Goal: Entertainment & Leisure: Consume media (video, audio)

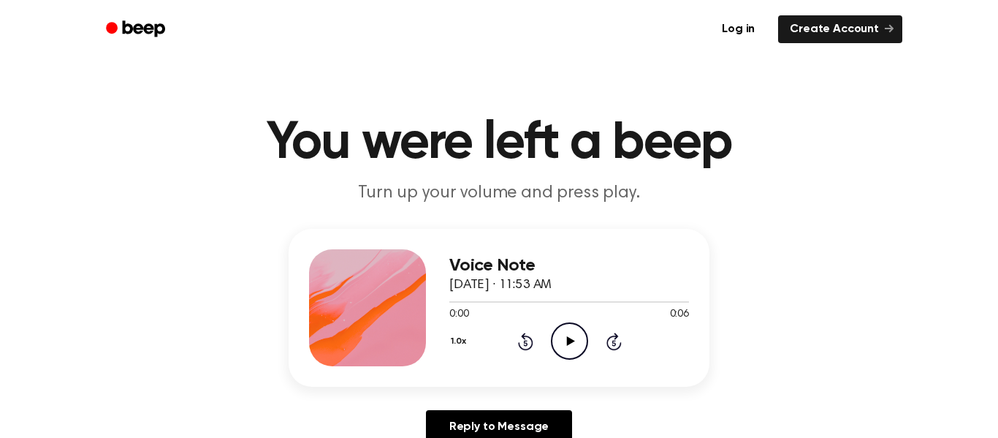
scroll to position [102, 0]
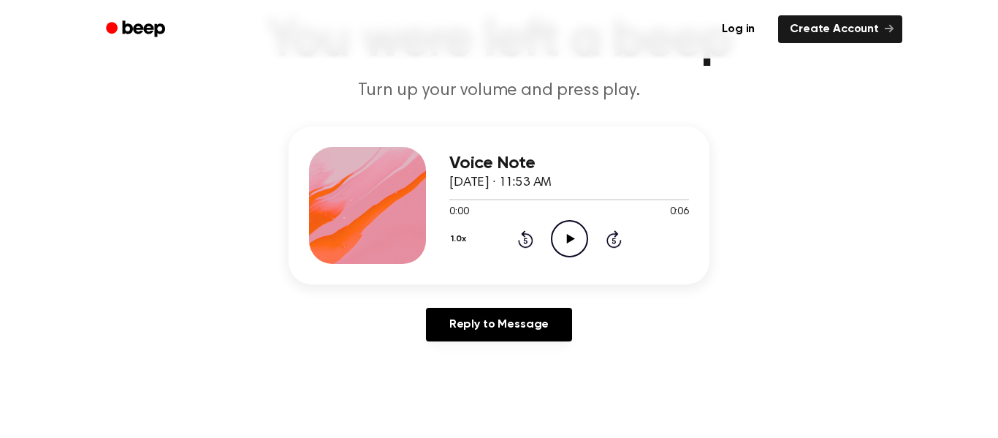
click at [576, 234] on icon "Play Audio" at bounding box center [569, 238] width 37 height 37
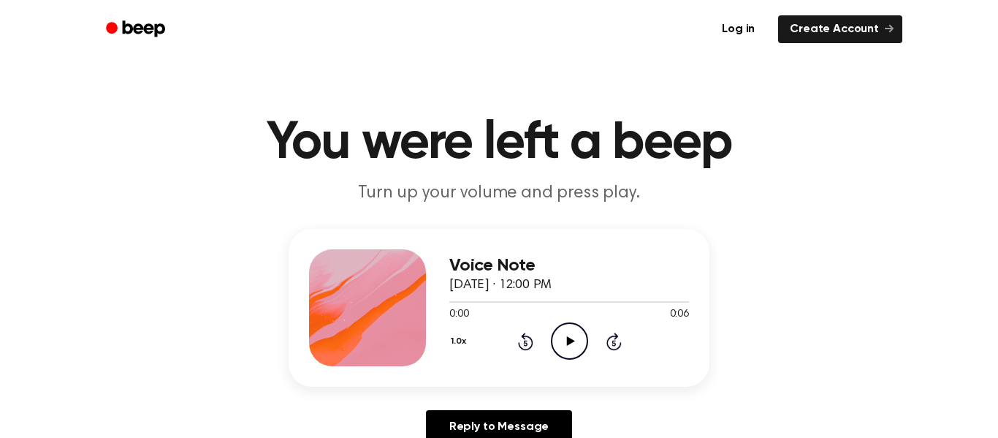
click at [560, 337] on icon "Play Audio" at bounding box center [569, 340] width 37 height 37
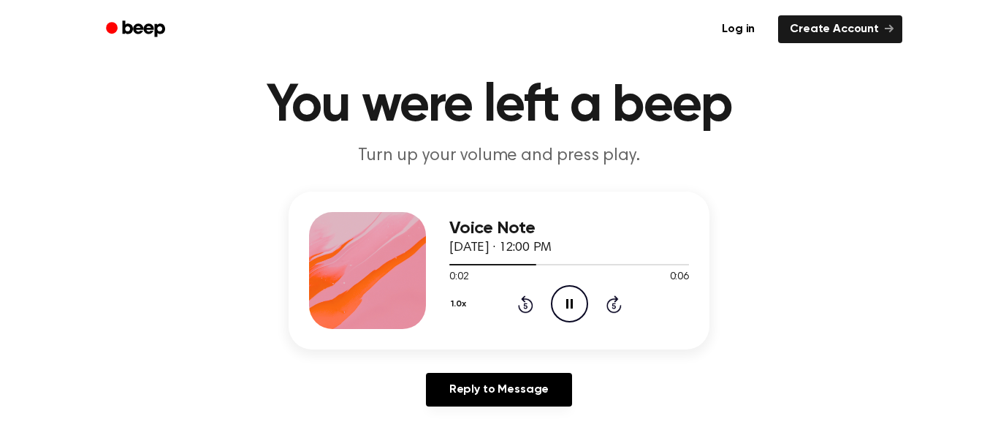
scroll to position [41, 0]
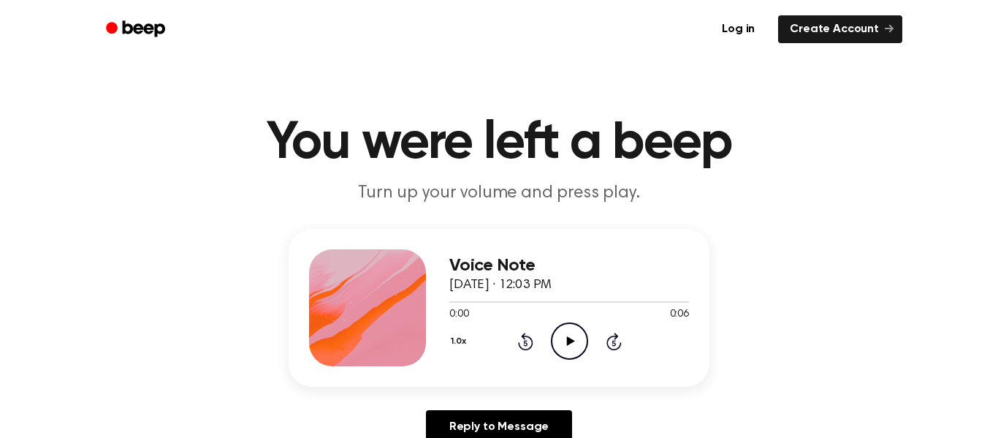
click at [564, 343] on icon "Play Audio" at bounding box center [569, 340] width 37 height 37
click at [577, 330] on icon "Play Audio" at bounding box center [569, 340] width 37 height 37
click at [568, 324] on icon "Play Audio" at bounding box center [569, 340] width 37 height 37
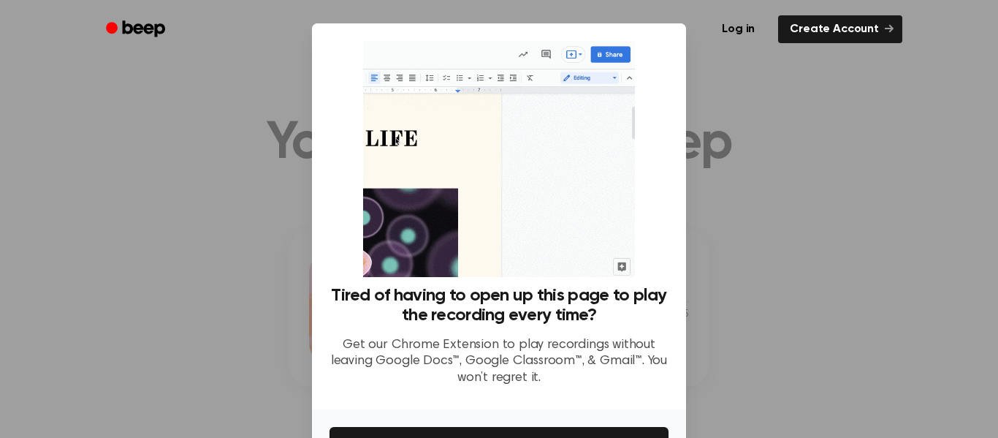
scroll to position [94, 0]
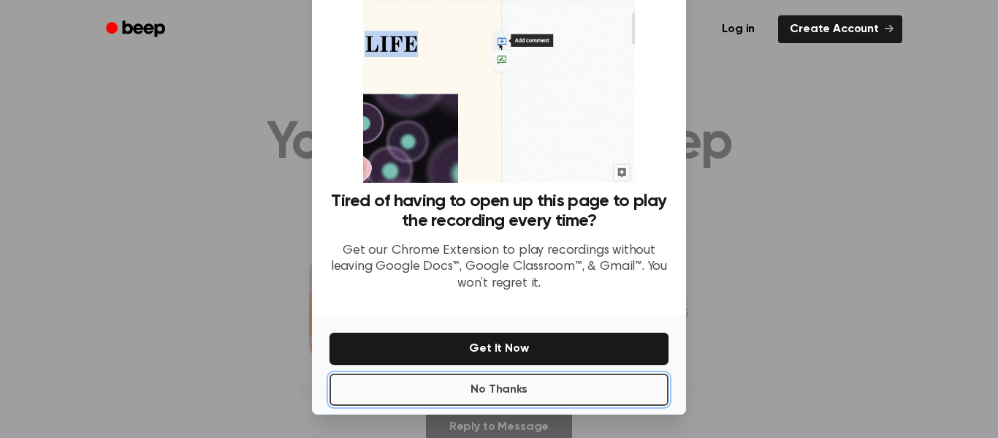
click at [535, 388] on button "No Thanks" at bounding box center [498, 389] width 339 height 32
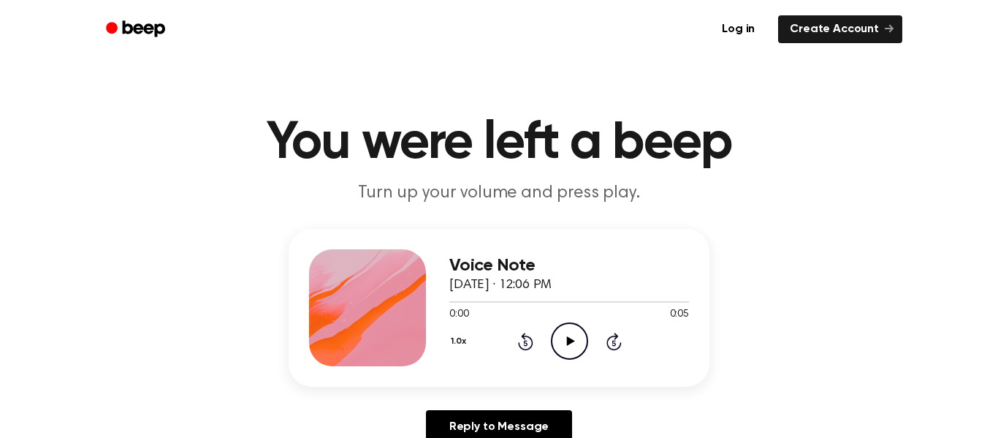
click at [565, 344] on icon "Play Audio" at bounding box center [569, 340] width 37 height 37
click at [553, 340] on icon "Play Audio" at bounding box center [569, 340] width 37 height 37
click at [559, 335] on icon "Play Audio" at bounding box center [569, 340] width 37 height 37
click at [563, 345] on icon "Play Audio" at bounding box center [569, 340] width 37 height 37
click at [566, 324] on icon "Play Audio" at bounding box center [569, 340] width 37 height 37
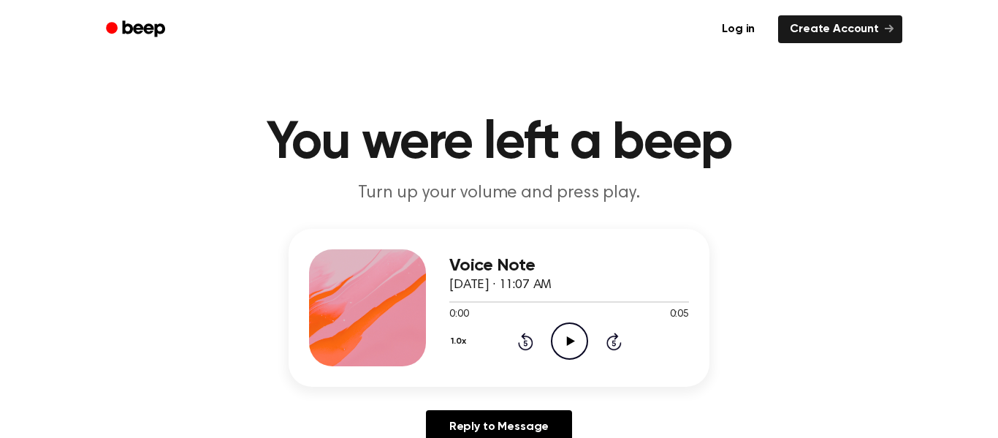
click at [554, 330] on circle at bounding box center [569, 341] width 36 height 36
click at [566, 340] on icon at bounding box center [570, 340] width 8 height 9
click at [555, 326] on icon "Play Audio" at bounding box center [569, 340] width 37 height 37
click at [578, 343] on icon "Play Audio" at bounding box center [569, 340] width 37 height 37
click at [561, 342] on icon "Play Audio" at bounding box center [569, 340] width 37 height 37
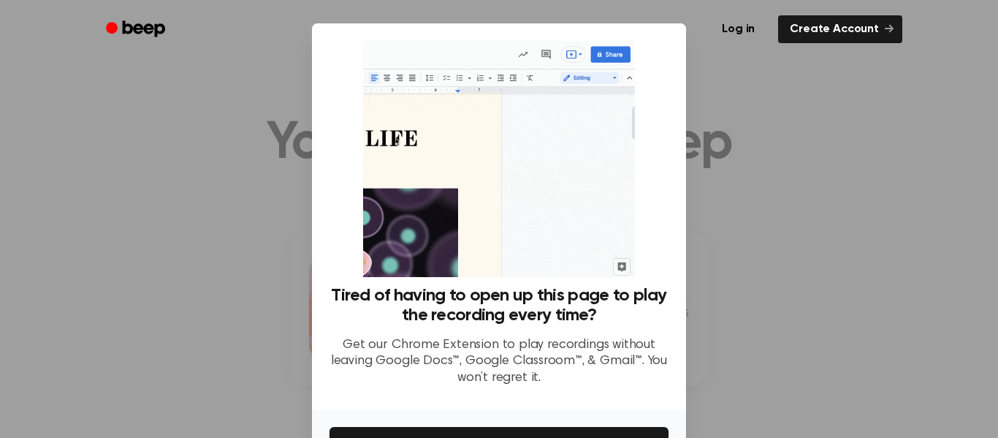
scroll to position [94, 0]
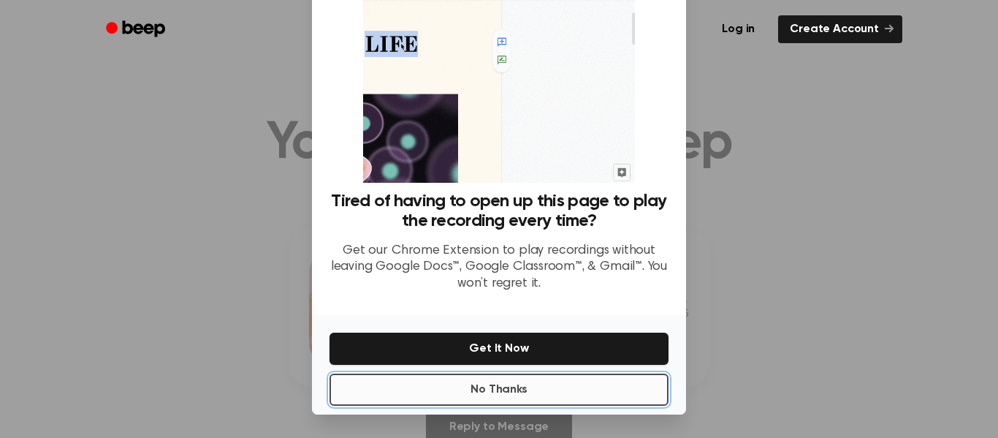
click at [454, 384] on button "No Thanks" at bounding box center [498, 389] width 339 height 32
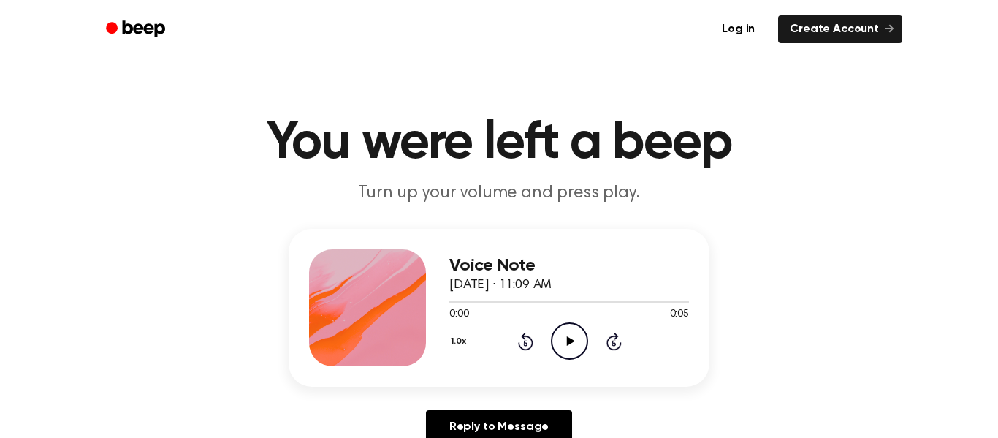
click at [568, 354] on icon "Play Audio" at bounding box center [569, 340] width 37 height 37
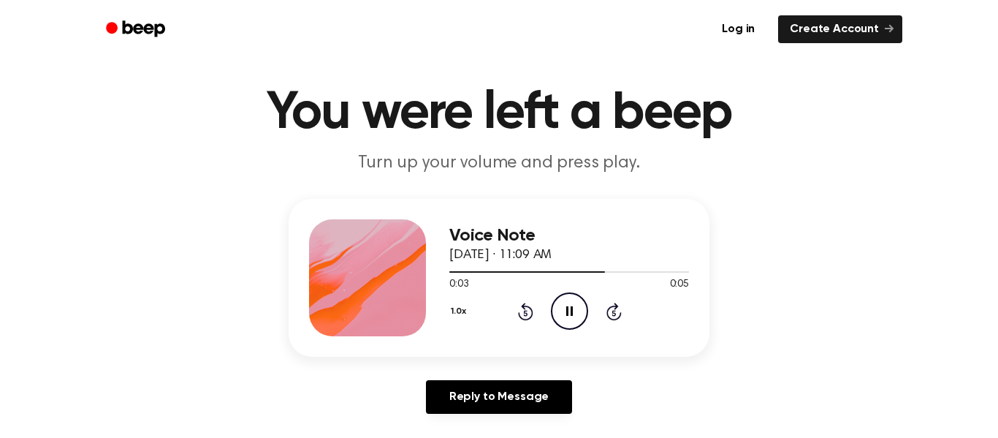
scroll to position [29, 0]
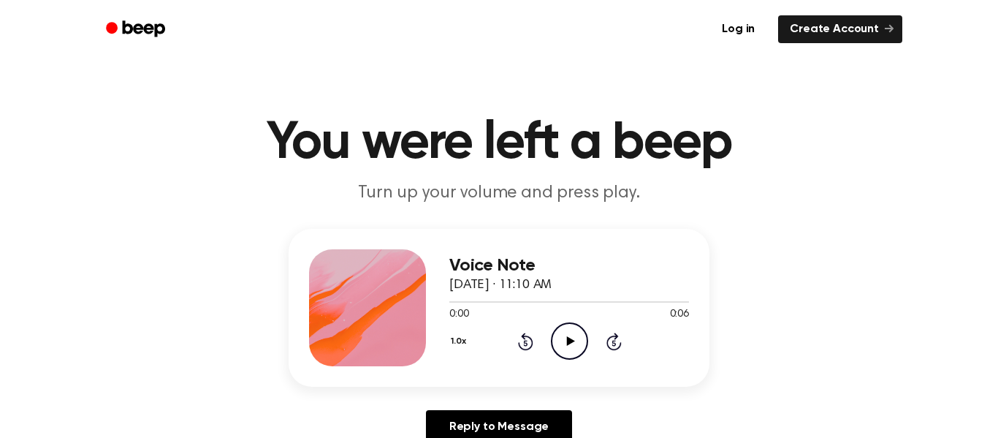
click at [556, 356] on icon "Play Audio" at bounding box center [569, 340] width 37 height 37
click at [558, 338] on icon "Play Audio" at bounding box center [569, 340] width 37 height 37
